Goal: Task Accomplishment & Management: Manage account settings

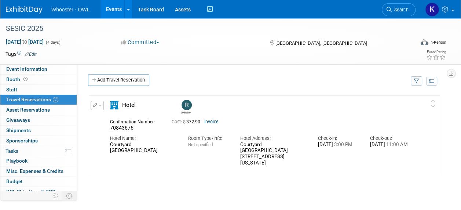
click at [110, 15] on link "Events" at bounding box center [113, 9] width 27 height 18
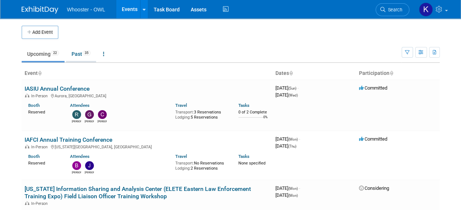
click at [71, 57] on link "Past 35" at bounding box center [81, 54] width 30 height 14
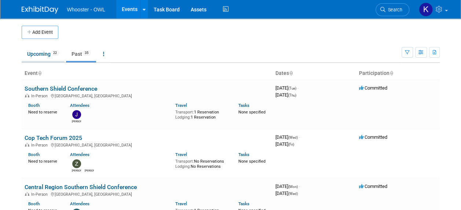
click at [36, 52] on link "Upcoming 22" at bounding box center [43, 54] width 43 height 14
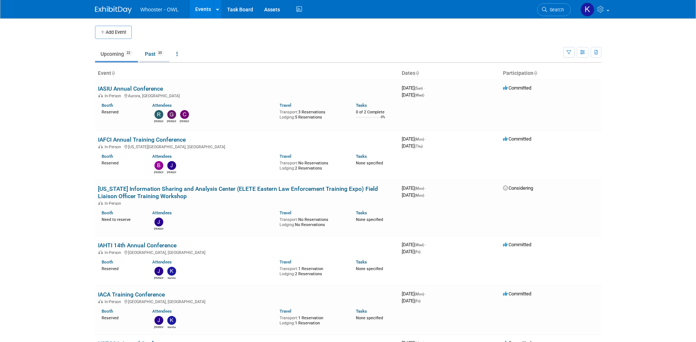
click at [153, 59] on link "Past 35" at bounding box center [154, 54] width 30 height 14
click at [152, 53] on link "Past 35" at bounding box center [154, 54] width 30 height 14
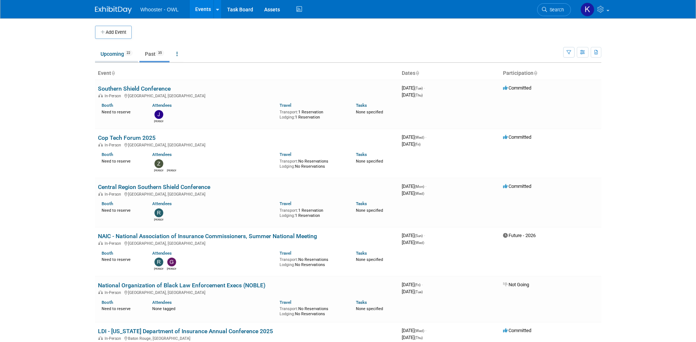
click at [114, 54] on link "Upcoming 22" at bounding box center [116, 54] width 43 height 14
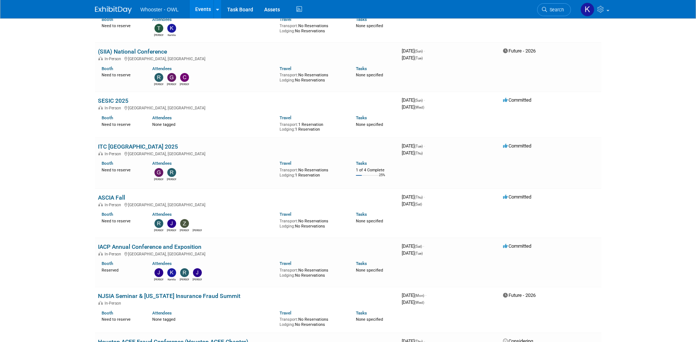
scroll to position [440, 0]
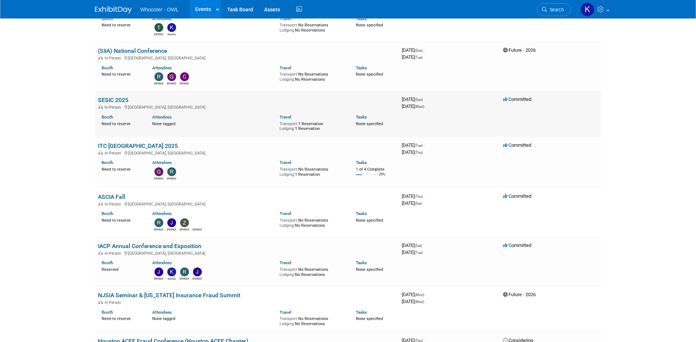
click at [123, 101] on link "SESIC 2025" at bounding box center [113, 99] width 30 height 7
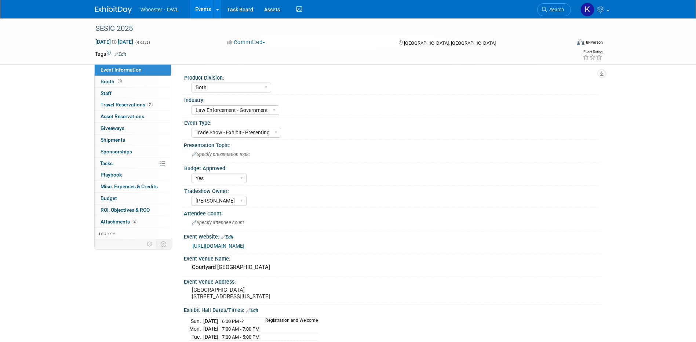
select select "Both"
select select "Law Enforcement - Government"
select select "Trade Show - Exhibit - Presenting"
select select "Yes"
select select "Kamila Castaneda"
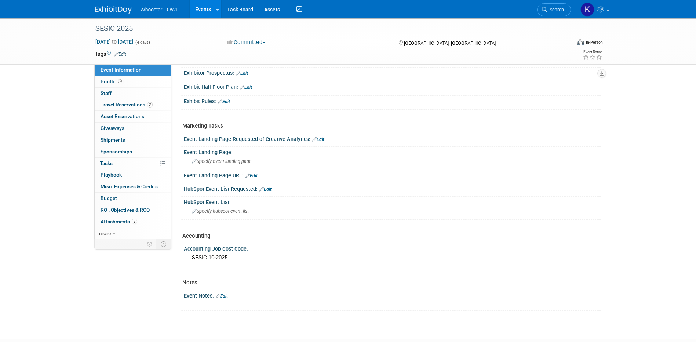
scroll to position [330, 0]
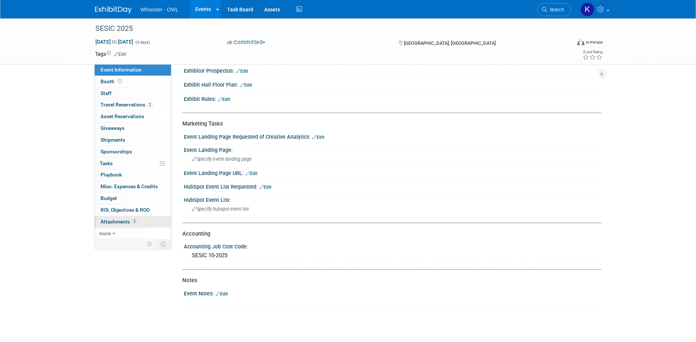
click at [117, 222] on span "Attachments 2" at bounding box center [118, 222] width 37 height 6
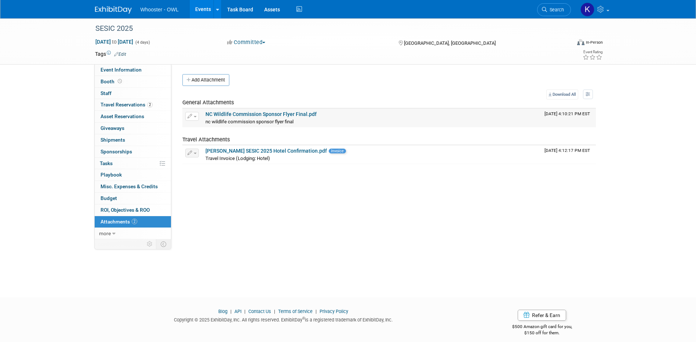
click at [229, 113] on link "NC Wildlife Commission Sponsor Flyer Final.pdf" at bounding box center [260, 114] width 111 height 6
click at [200, 15] on link "Events" at bounding box center [203, 9] width 27 height 18
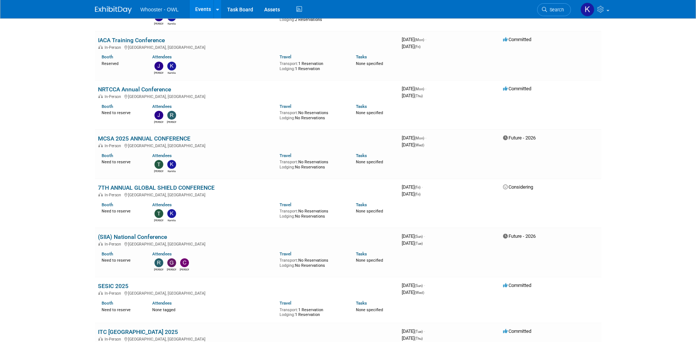
scroll to position [257, 0]
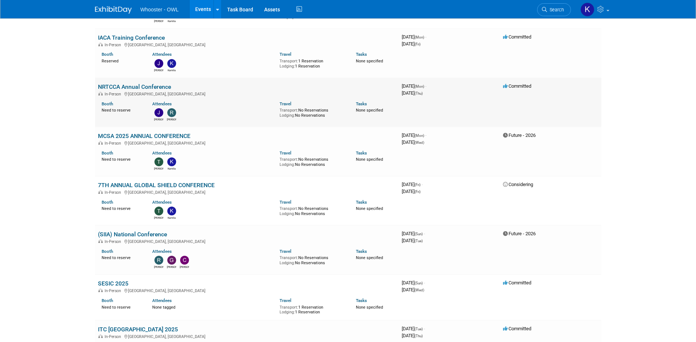
click at [150, 84] on link "NRTCCA Annual Conference" at bounding box center [134, 86] width 73 height 7
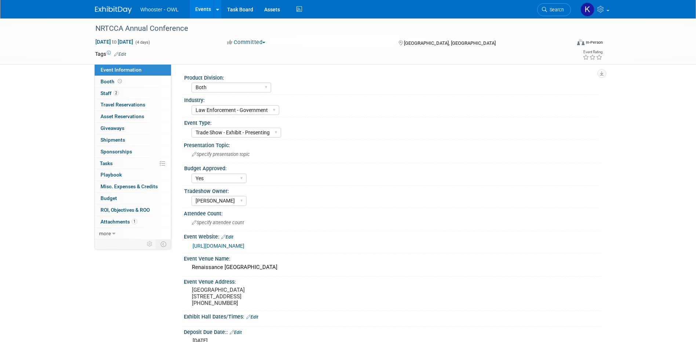
select select "Both"
select select "Law Enforcement - Government"
select select "Trade Show - Exhibit - Presenting"
select select "Yes"
select select "Kamila Castaneda"
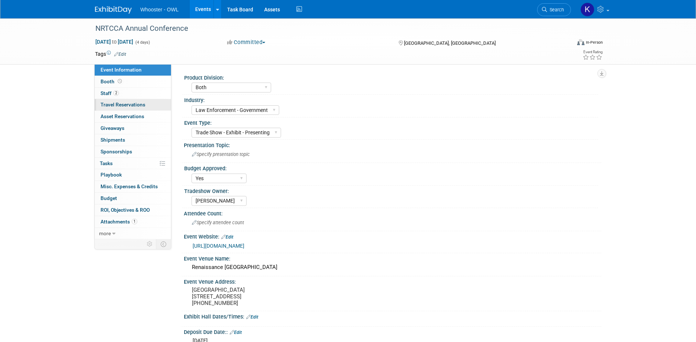
click at [147, 105] on link "0 Travel Reservations 0" at bounding box center [133, 104] width 76 height 11
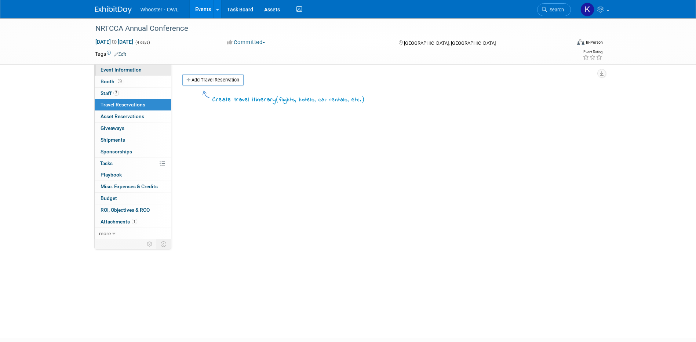
click at [130, 68] on span "Event Information" at bounding box center [120, 70] width 41 height 6
select select "Both"
select select "Law Enforcement - Government"
select select "Trade Show - Exhibit - Presenting"
select select "Yes"
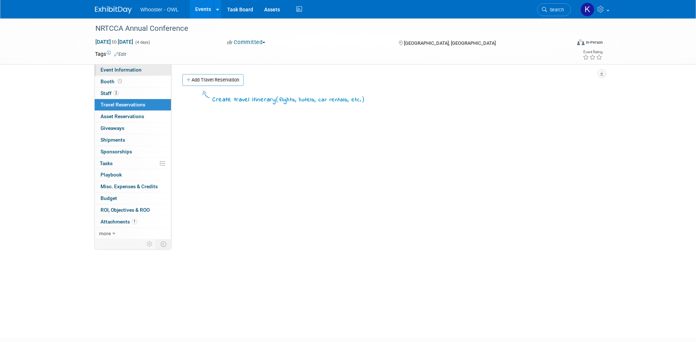
select select "Kamila Castaneda"
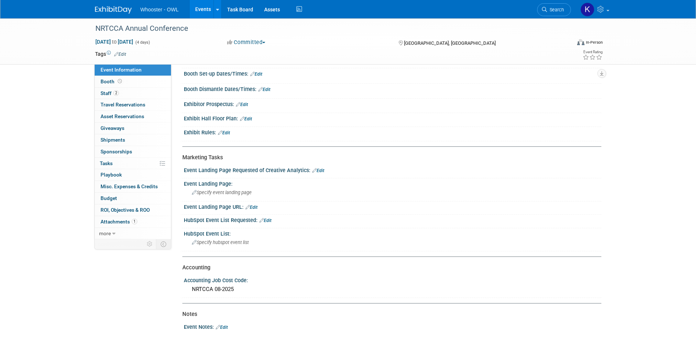
scroll to position [293, 0]
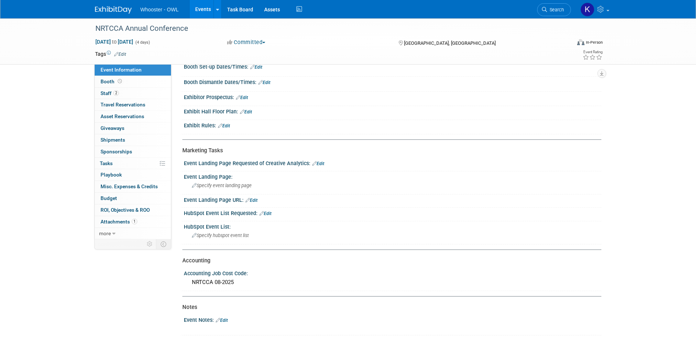
click at [257, 70] on link "Edit" at bounding box center [256, 67] width 12 height 5
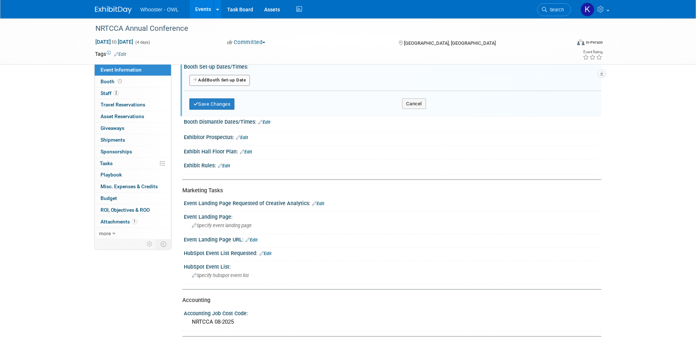
click at [235, 86] on button "Add Another Booth Set-up Date" at bounding box center [219, 80] width 61 height 11
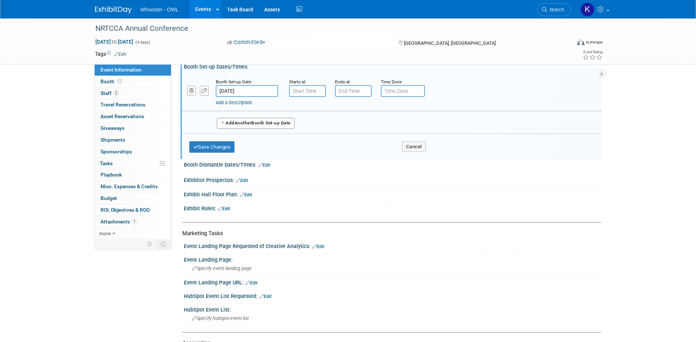
click at [313, 97] on input "text" at bounding box center [307, 91] width 37 height 12
click at [307, 115] on span at bounding box center [306, 109] width 13 height 13
type input "8:00 AM"
click at [354, 97] on input "7:00 PM" at bounding box center [353, 91] width 37 height 12
click at [346, 147] on span at bounding box center [351, 141] width 13 height 13
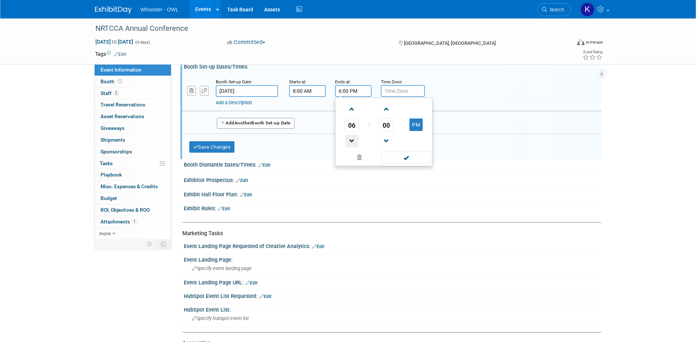
click at [346, 147] on span at bounding box center [351, 141] width 13 height 13
type input "4:00 PM"
click at [413, 164] on span at bounding box center [405, 157] width 49 height 13
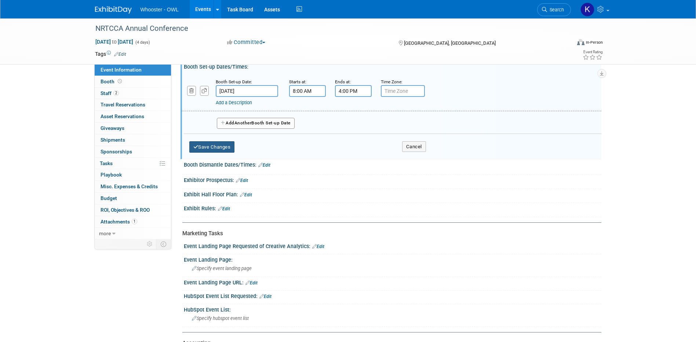
click at [223, 153] on button "Save Changes" at bounding box center [211, 147] width 45 height 12
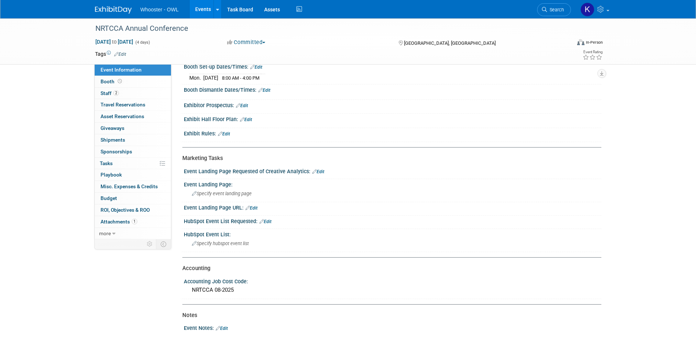
click at [267, 93] on link "Edit" at bounding box center [264, 90] width 12 height 5
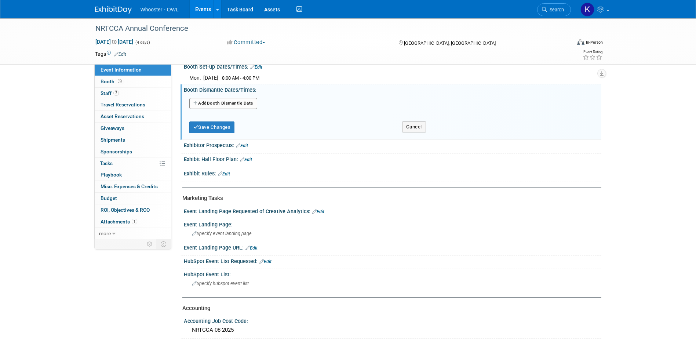
click at [253, 109] on button "Add Another Booth Dismantle Date" at bounding box center [223, 103] width 68 height 11
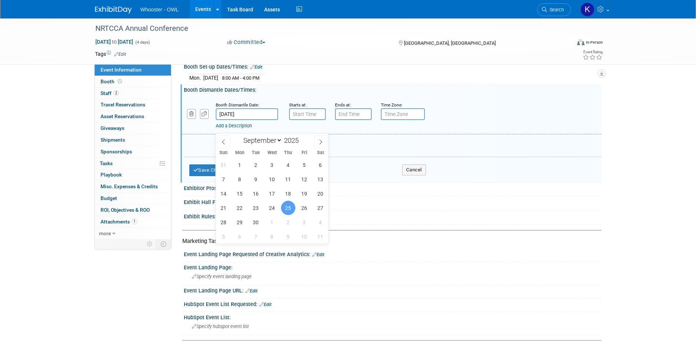
click at [253, 120] on input "Sep 25, 2025" at bounding box center [247, 114] width 62 height 12
click at [273, 206] on span "24" at bounding box center [272, 208] width 14 height 14
type input "Sep 24, 2025"
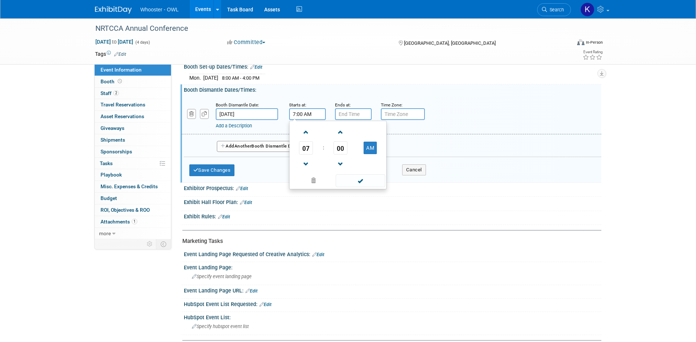
click at [294, 120] on input "7:00 AM" at bounding box center [307, 114] width 37 height 12
click at [308, 170] on span at bounding box center [306, 164] width 13 height 13
click at [371, 154] on button "AM" at bounding box center [369, 148] width 13 height 12
type input "5:00 PM"
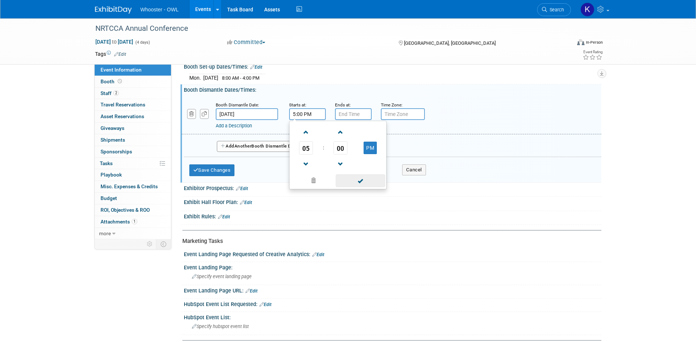
click at [368, 187] on span at bounding box center [359, 180] width 49 height 13
click at [346, 120] on input "7:00 PM" at bounding box center [353, 114] width 37 height 12
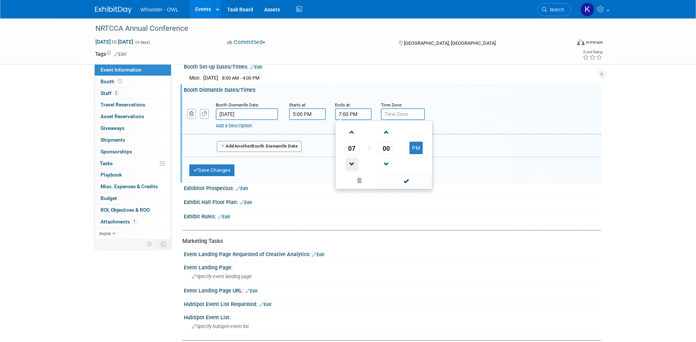
click at [353, 170] on span at bounding box center [351, 164] width 13 height 13
click at [348, 137] on link at bounding box center [352, 131] width 14 height 19
click at [352, 139] on span at bounding box center [351, 132] width 13 height 13
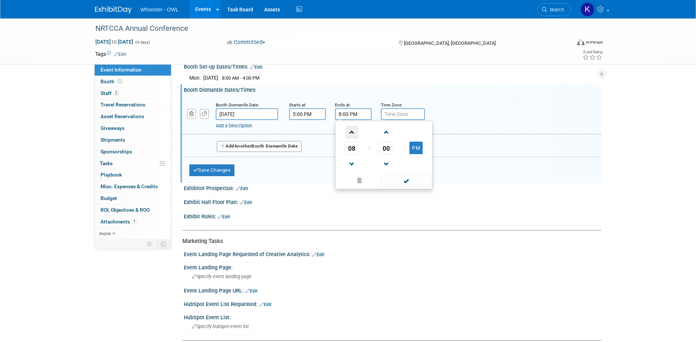
click at [352, 139] on span at bounding box center [351, 132] width 13 height 13
type input "9:00 PM"
click at [413, 187] on span at bounding box center [405, 180] width 49 height 13
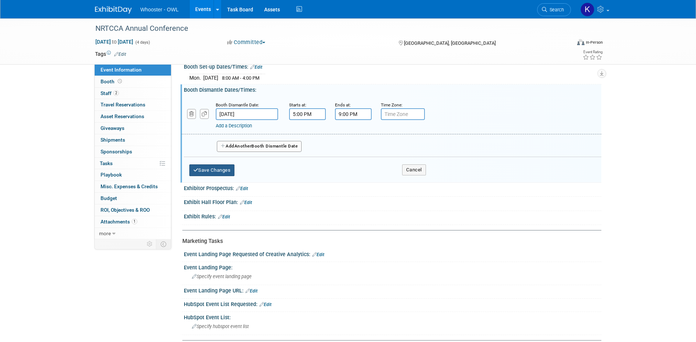
click at [219, 176] on button "Save Changes" at bounding box center [211, 170] width 45 height 12
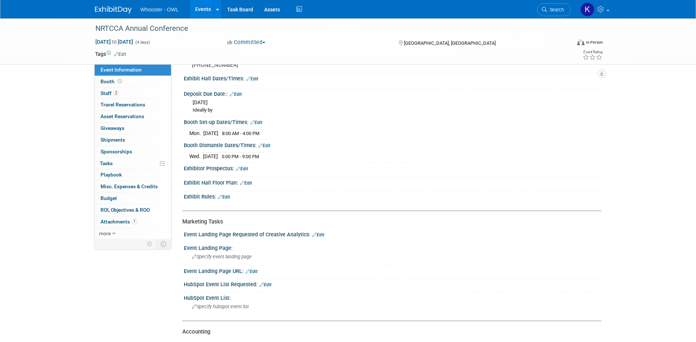
scroll to position [220, 0]
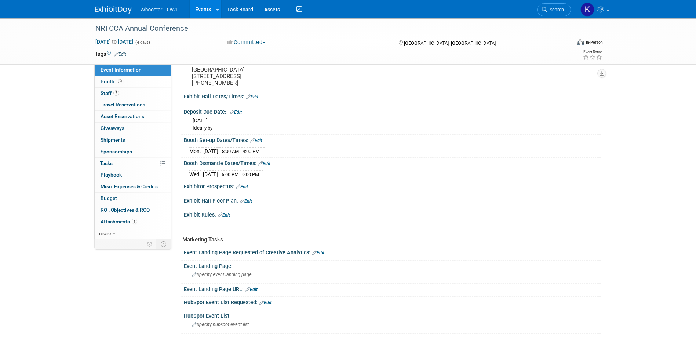
click at [253, 99] on link "Edit" at bounding box center [252, 96] width 12 height 5
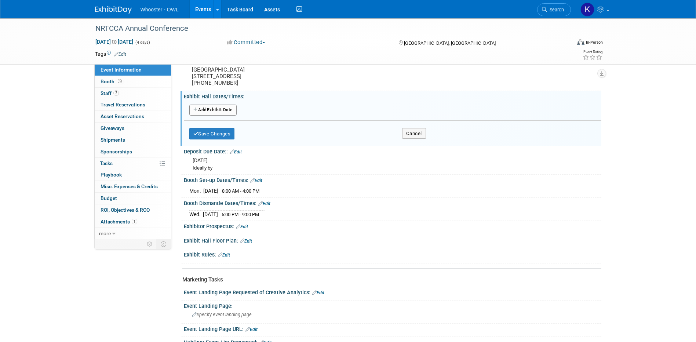
click at [225, 115] on button "Add Another Exhibit Date" at bounding box center [212, 109] width 47 height 11
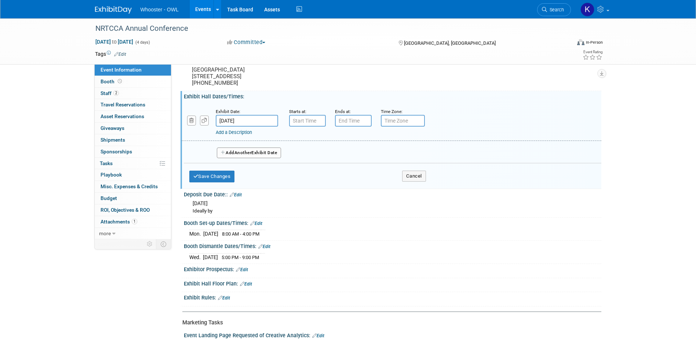
click at [247, 126] on input "Sep 22, 2025" at bounding box center [247, 121] width 62 height 12
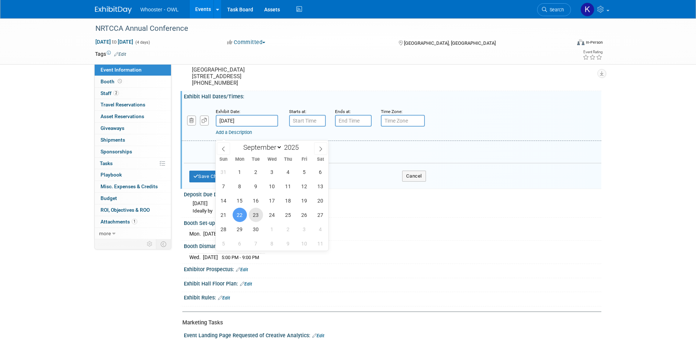
click at [258, 210] on span "23" at bounding box center [256, 215] width 14 height 14
type input "Sep 23, 2025"
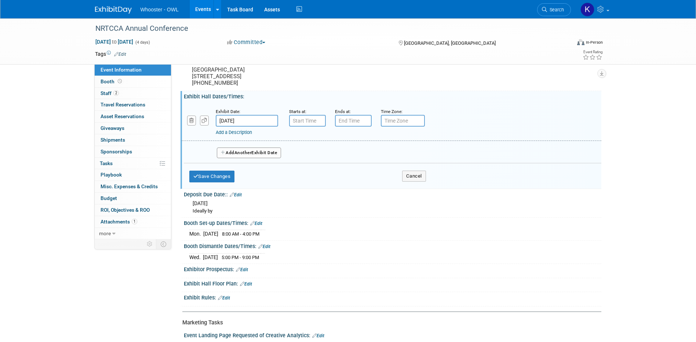
type input "7:00 AM"
click at [302, 126] on input "7:00 AM" at bounding box center [307, 121] width 37 height 12
click at [351, 126] on input "7:00 PM" at bounding box center [353, 121] width 37 height 12
click at [355, 177] on span at bounding box center [351, 170] width 13 height 13
type input "6:00 PM"
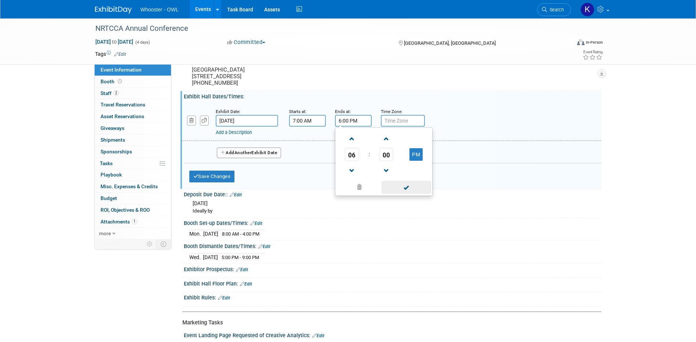
click at [408, 194] on span at bounding box center [405, 187] width 49 height 13
click at [244, 155] on span "Another" at bounding box center [242, 152] width 17 height 5
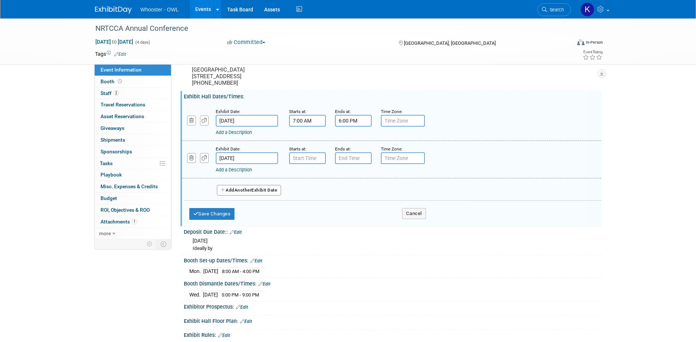
type input "7:00 AM"
click at [295, 164] on input "7:00 AM" at bounding box center [307, 158] width 37 height 12
click at [349, 164] on input "7:00 PM" at bounding box center [353, 158] width 37 height 12
click at [354, 214] on span at bounding box center [351, 208] width 13 height 13
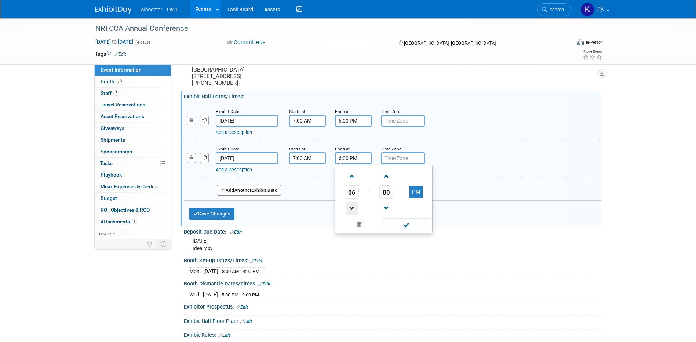
type input "5:00 PM"
click at [418, 231] on span at bounding box center [405, 224] width 49 height 13
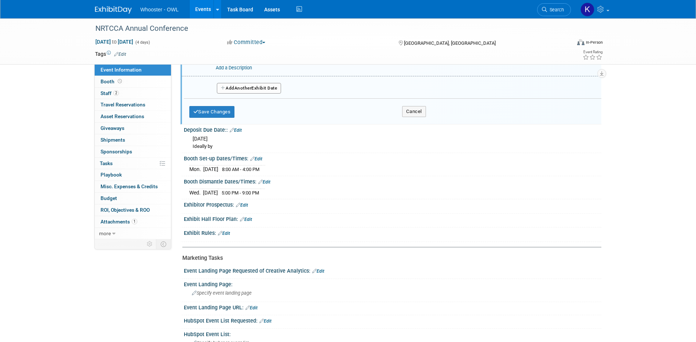
scroll to position [330, 0]
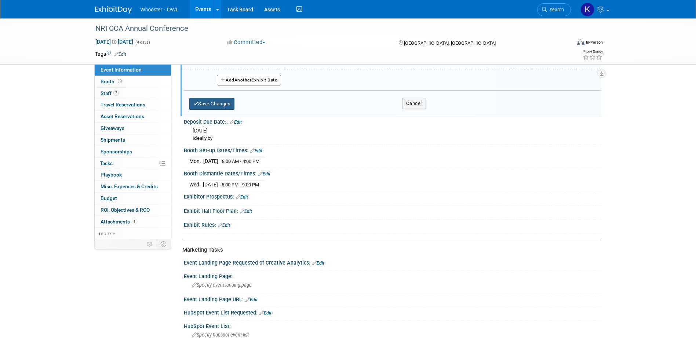
click at [223, 110] on button "Save Changes" at bounding box center [211, 104] width 45 height 12
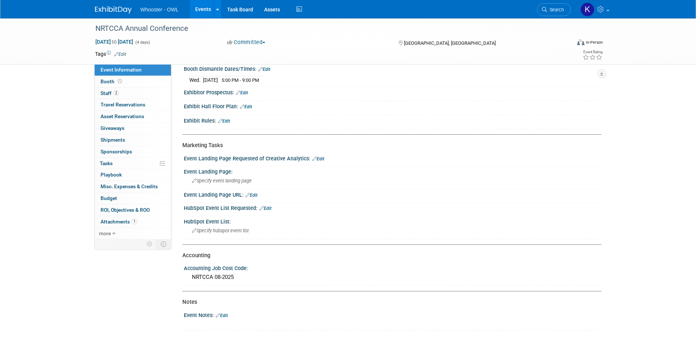
click at [198, 4] on link "Events" at bounding box center [203, 9] width 27 height 18
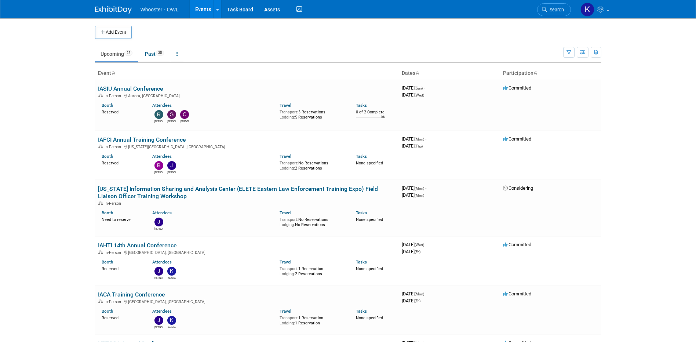
click at [145, 56] on link "Past 35" at bounding box center [154, 54] width 30 height 14
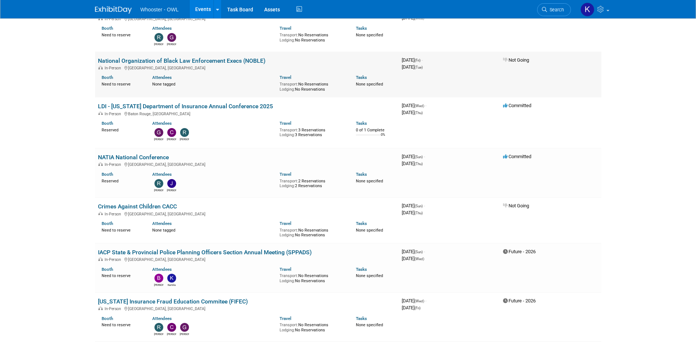
scroll to position [293, 0]
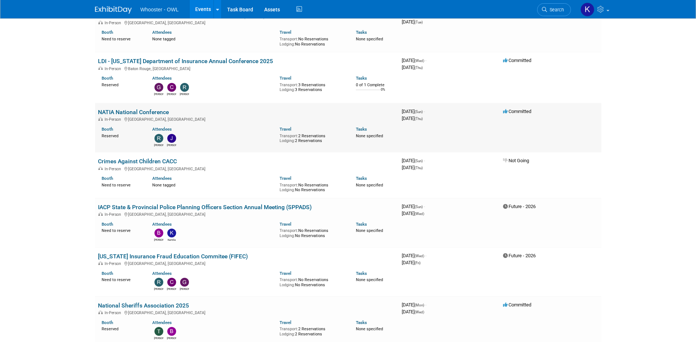
click at [140, 109] on link "NATIA National Conference" at bounding box center [133, 112] width 71 height 7
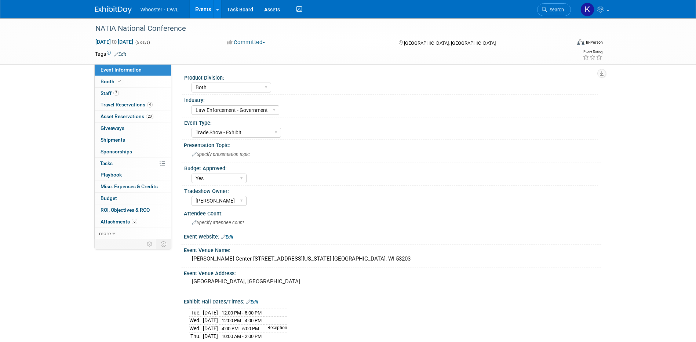
select select "Both"
select select "Law Enforcement - Government"
select select "Trade Show - Exhibit"
select select "Yes"
select select "[PERSON_NAME]"
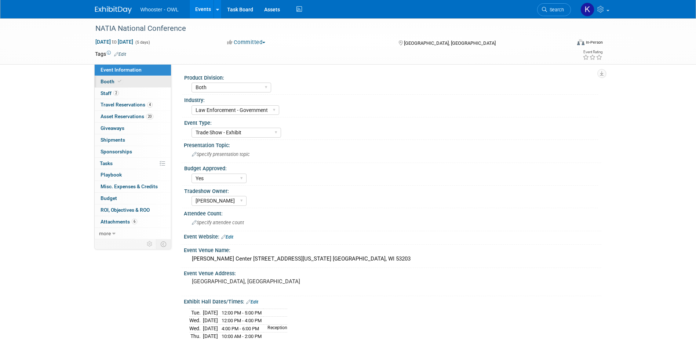
click at [151, 78] on link "Booth" at bounding box center [133, 81] width 76 height 11
